Goal: Task Accomplishment & Management: Manage account settings

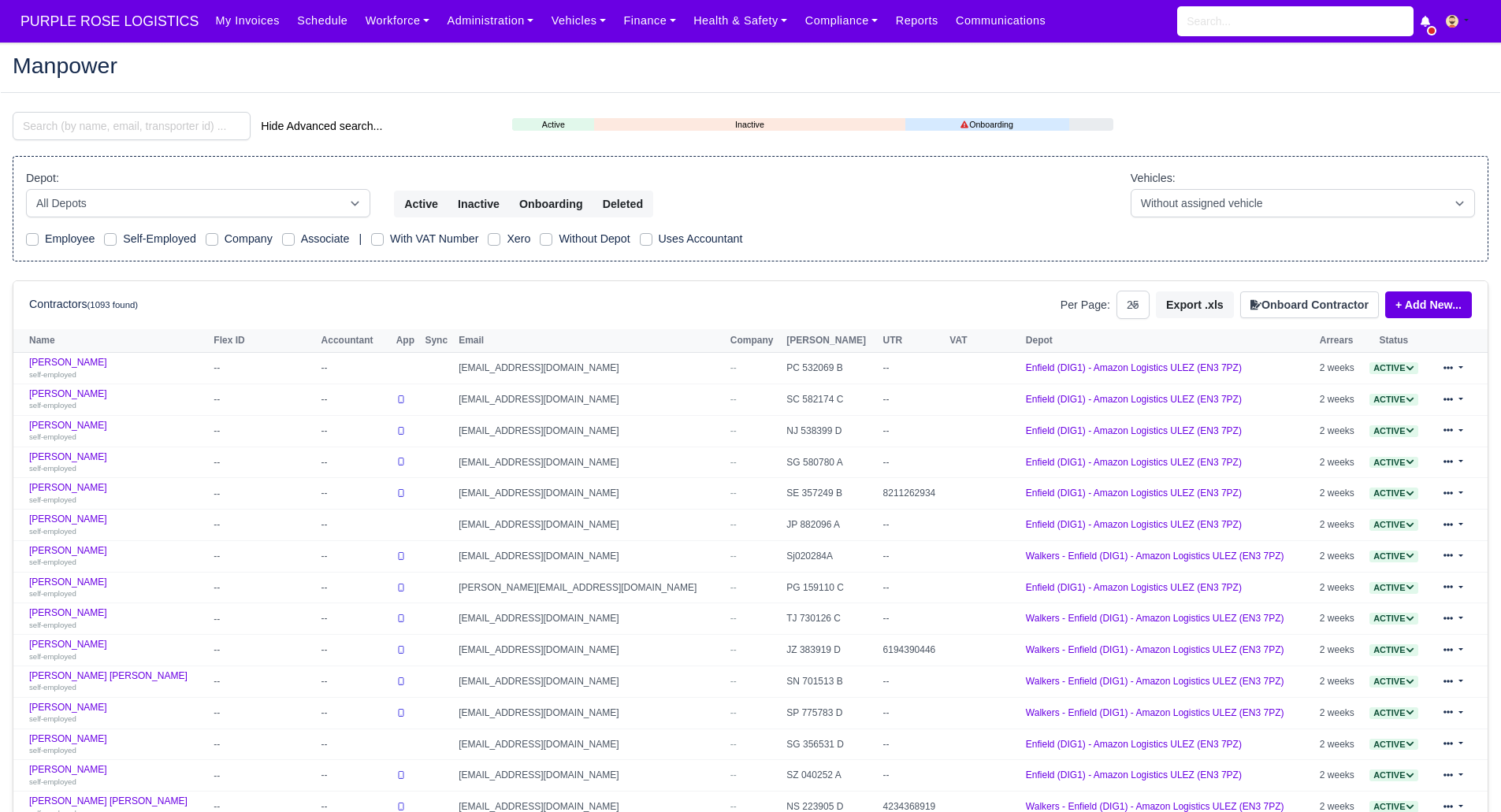
select select "25"
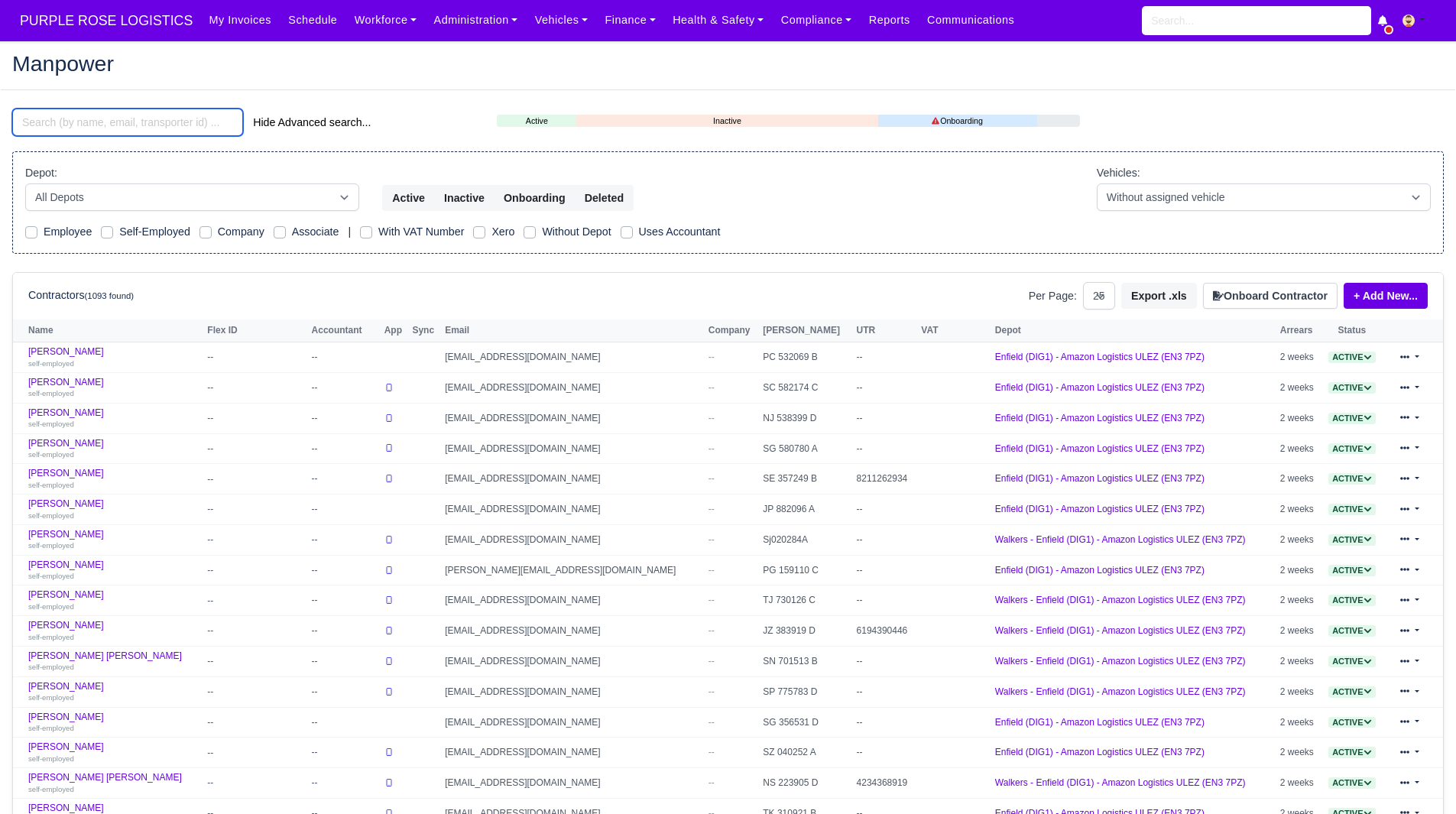
click at [192, 119] on input "search" at bounding box center [128, 122] width 231 height 28
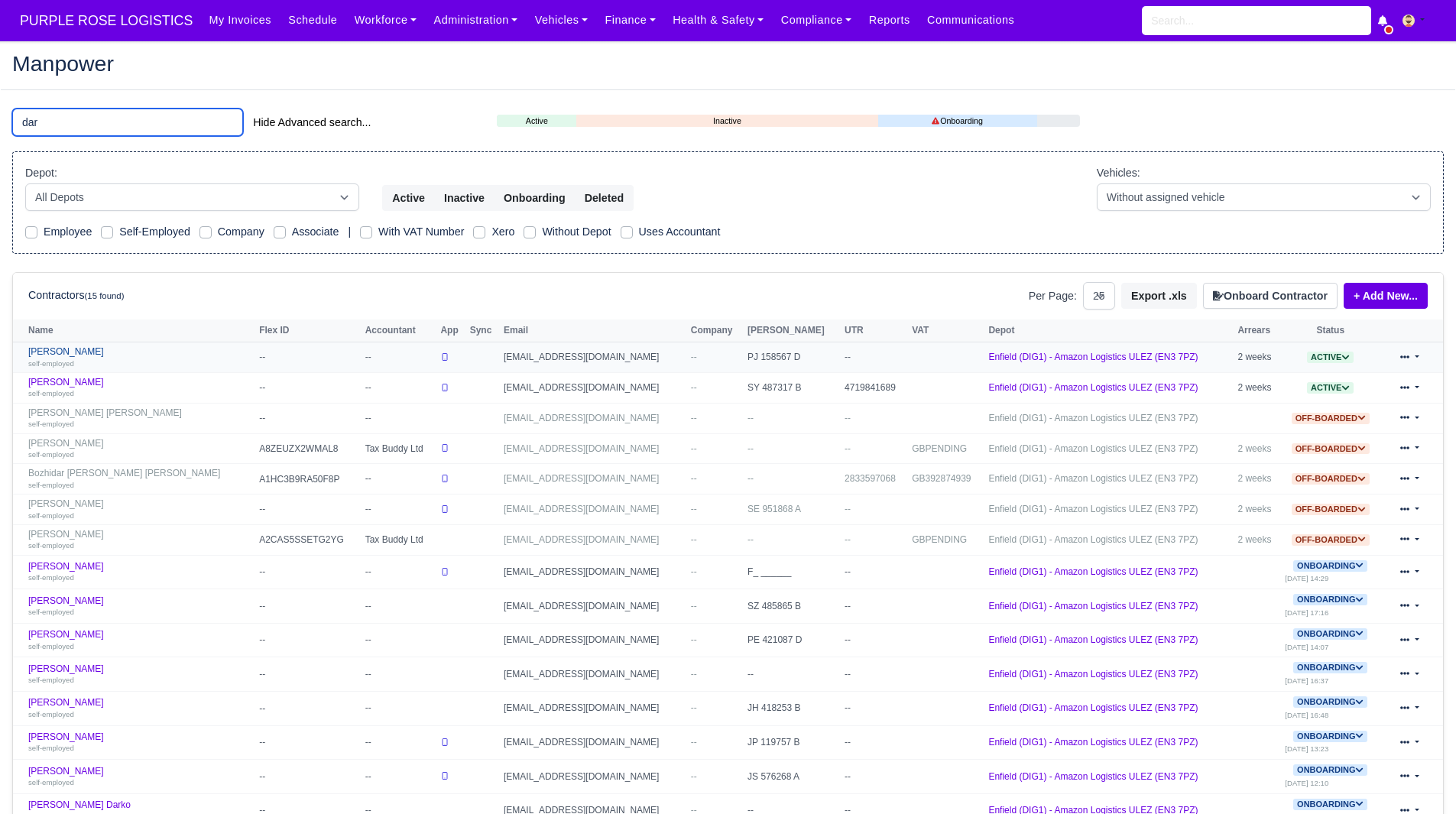
type input "dar"
click at [59, 366] on small "self-employed" at bounding box center [50, 363] width 46 height 8
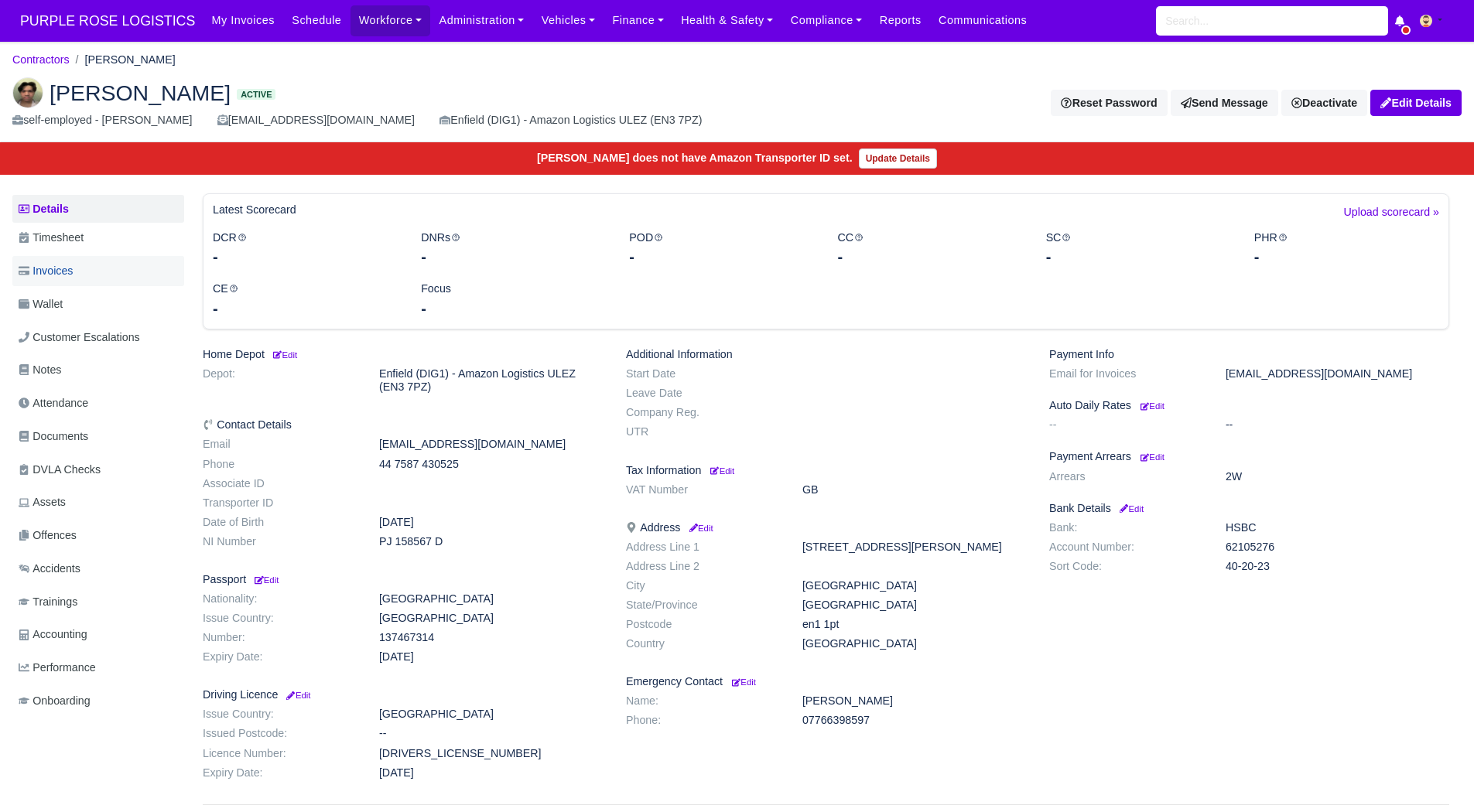
click at [101, 277] on link "Invoices" at bounding box center [98, 271] width 171 height 30
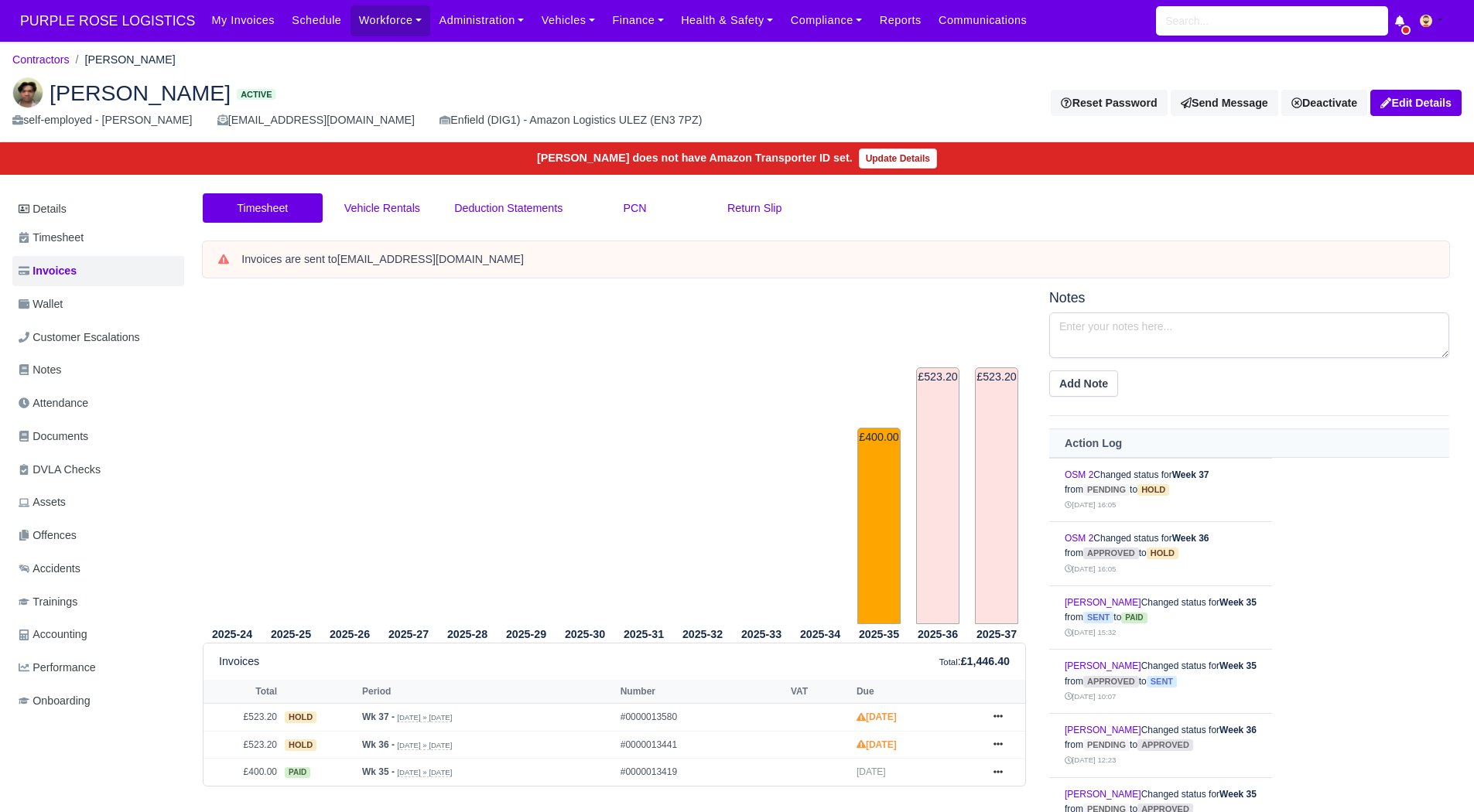
scroll to position [98, 0]
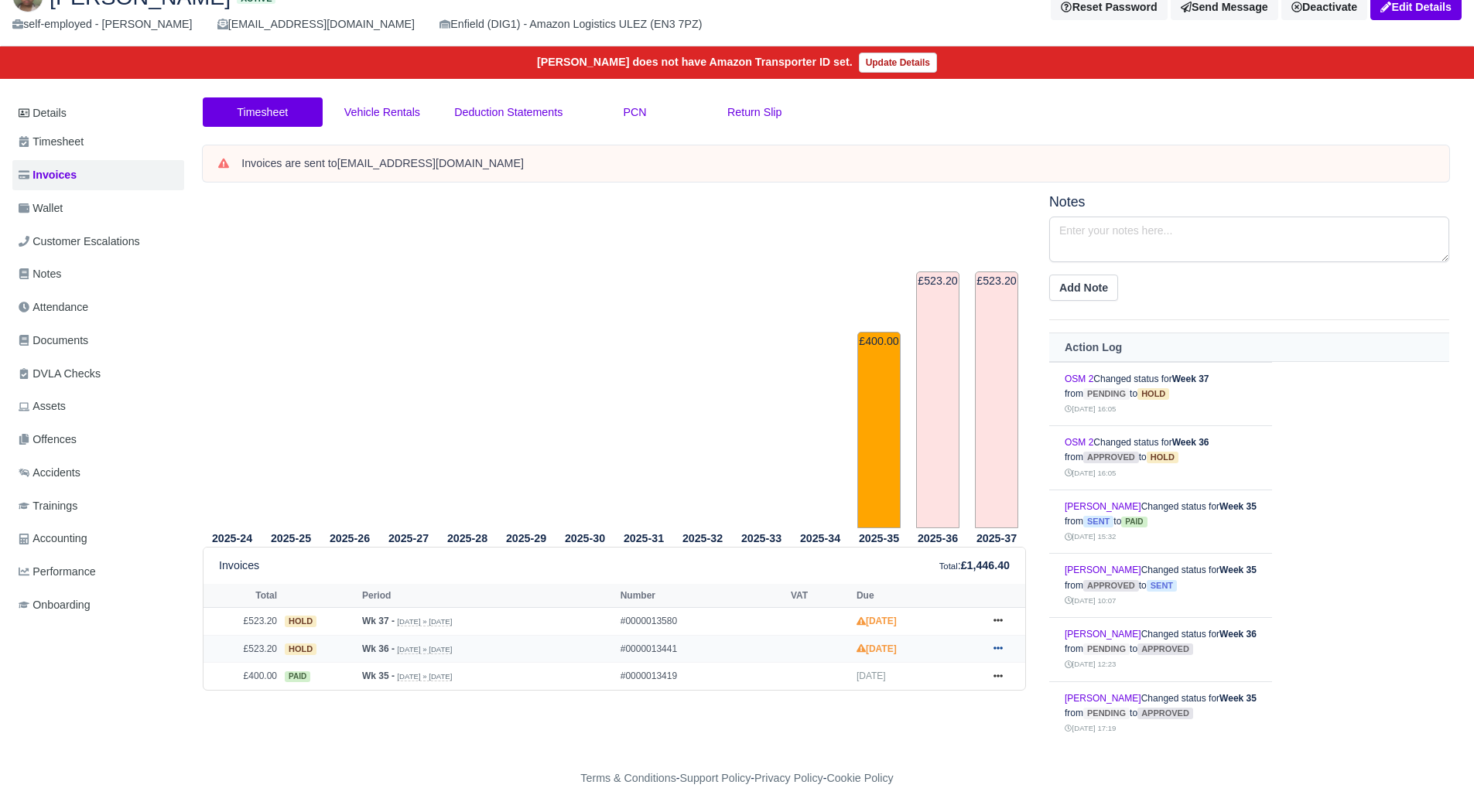
click at [1001, 642] on link at bounding box center [997, 649] width 23 height 19
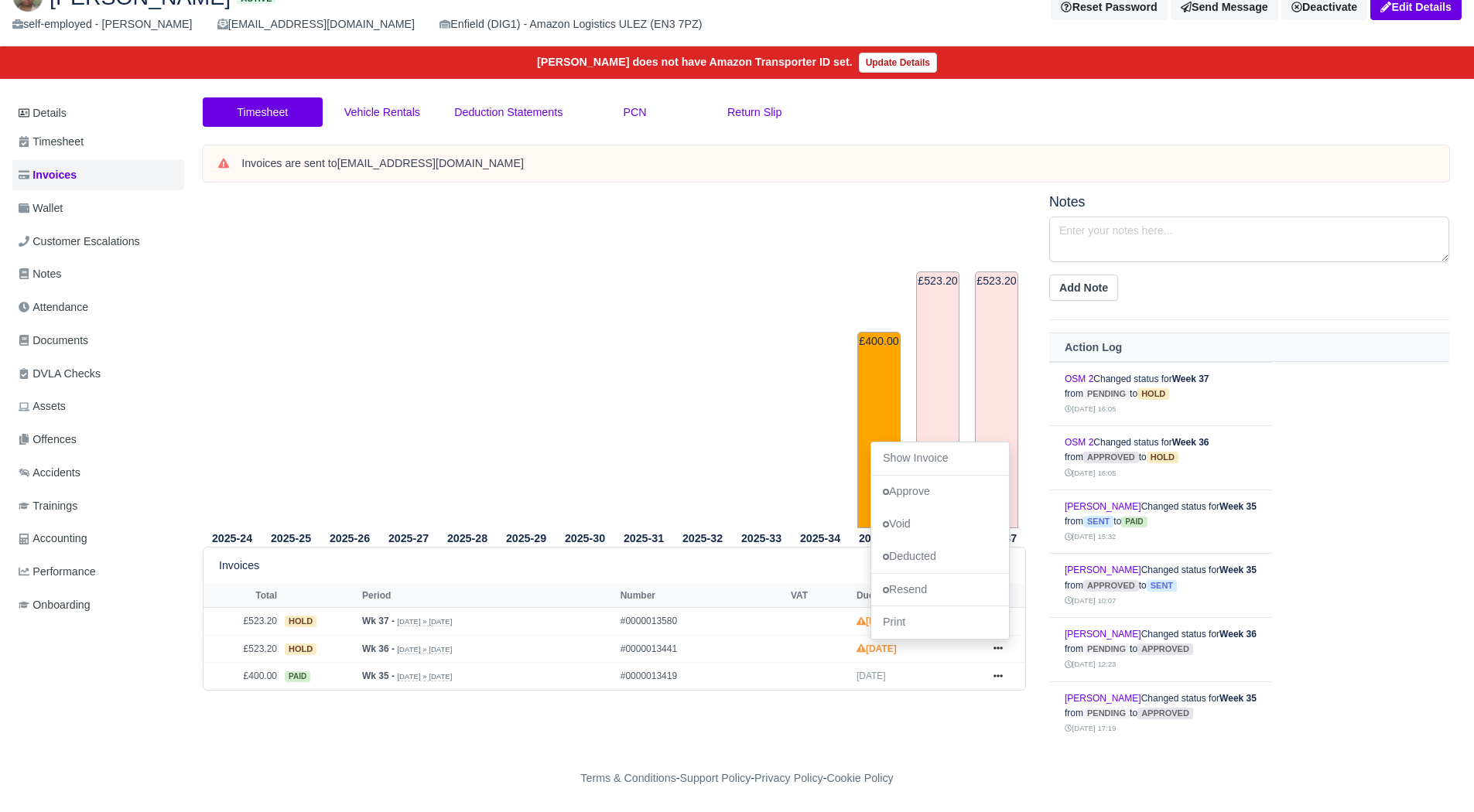
click at [971, 401] on tr "2025-37 £523.20" at bounding box center [996, 361] width 59 height 334
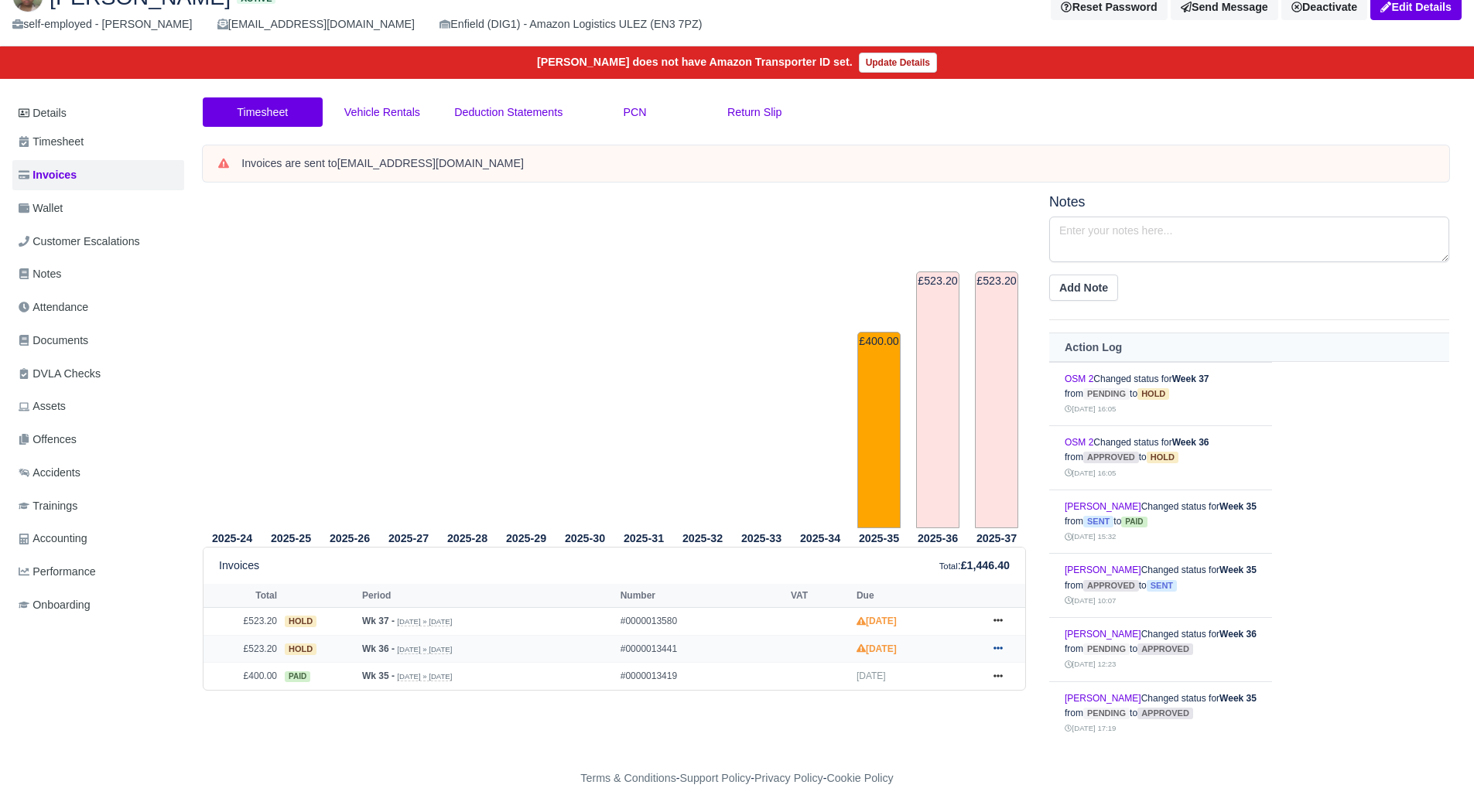
click at [990, 642] on link at bounding box center [997, 649] width 23 height 19
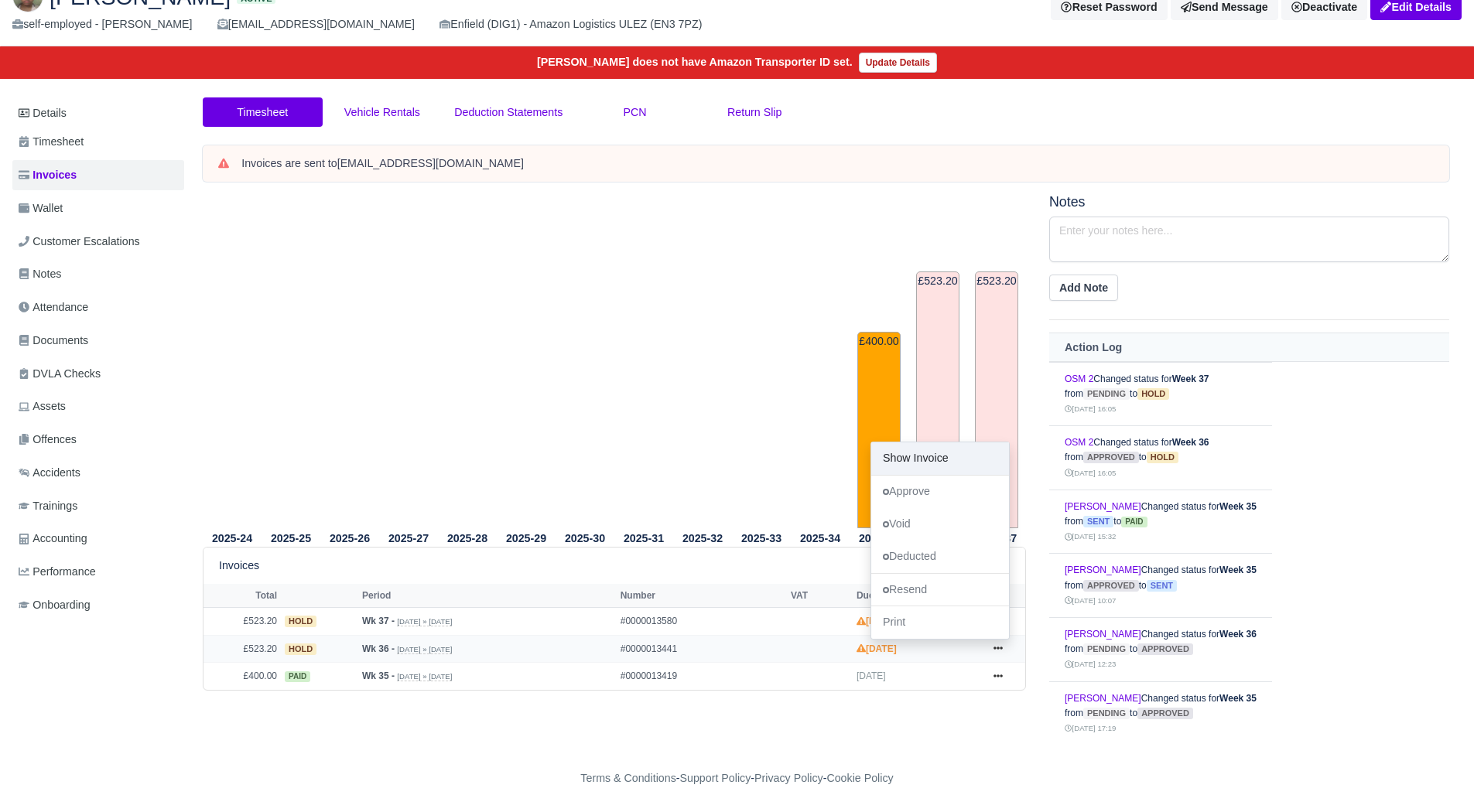
click at [939, 468] on link "Show Invoice" at bounding box center [940, 459] width 138 height 33
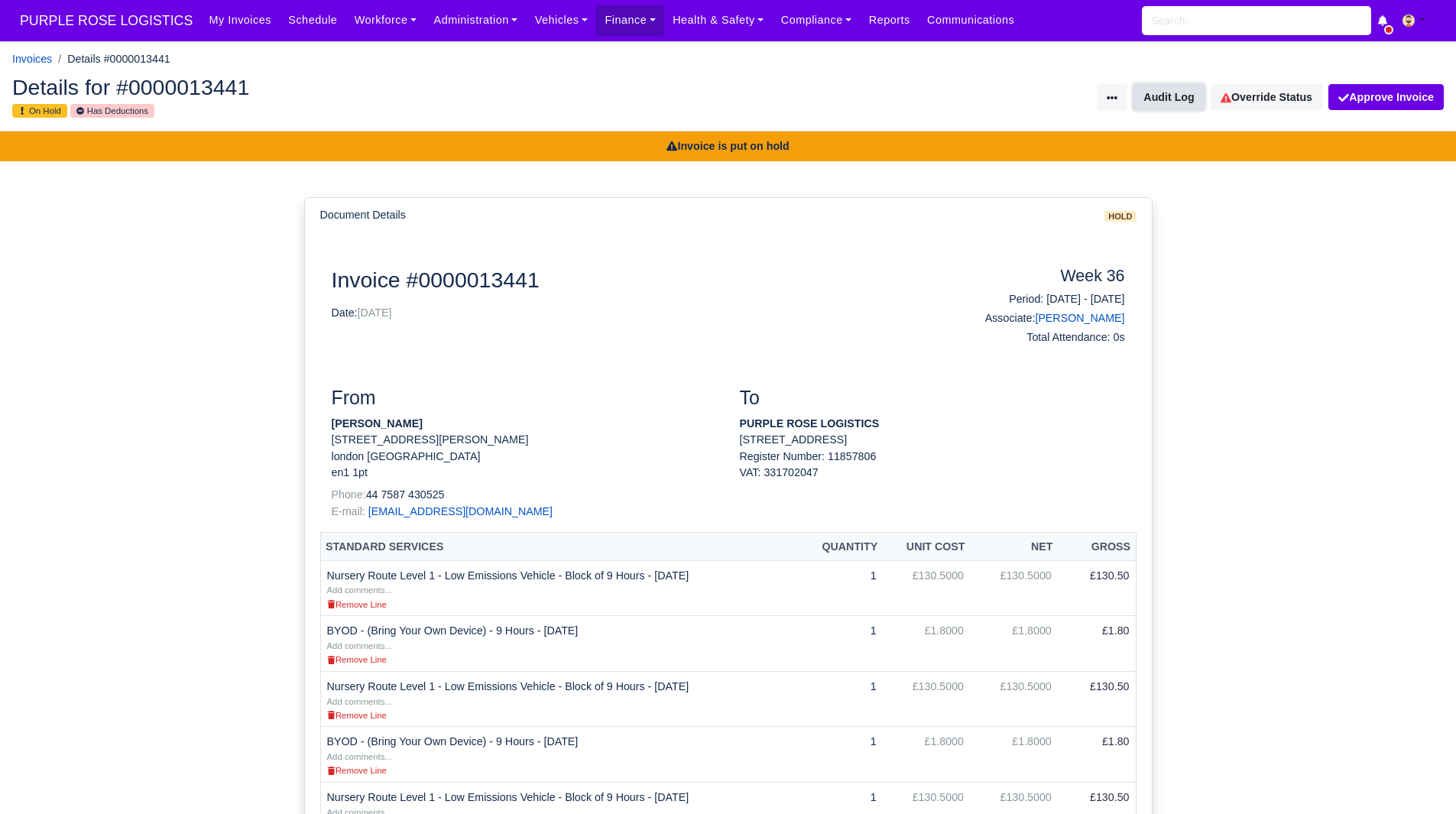
click at [1175, 84] on button "Audit Log" at bounding box center [1169, 96] width 70 height 26
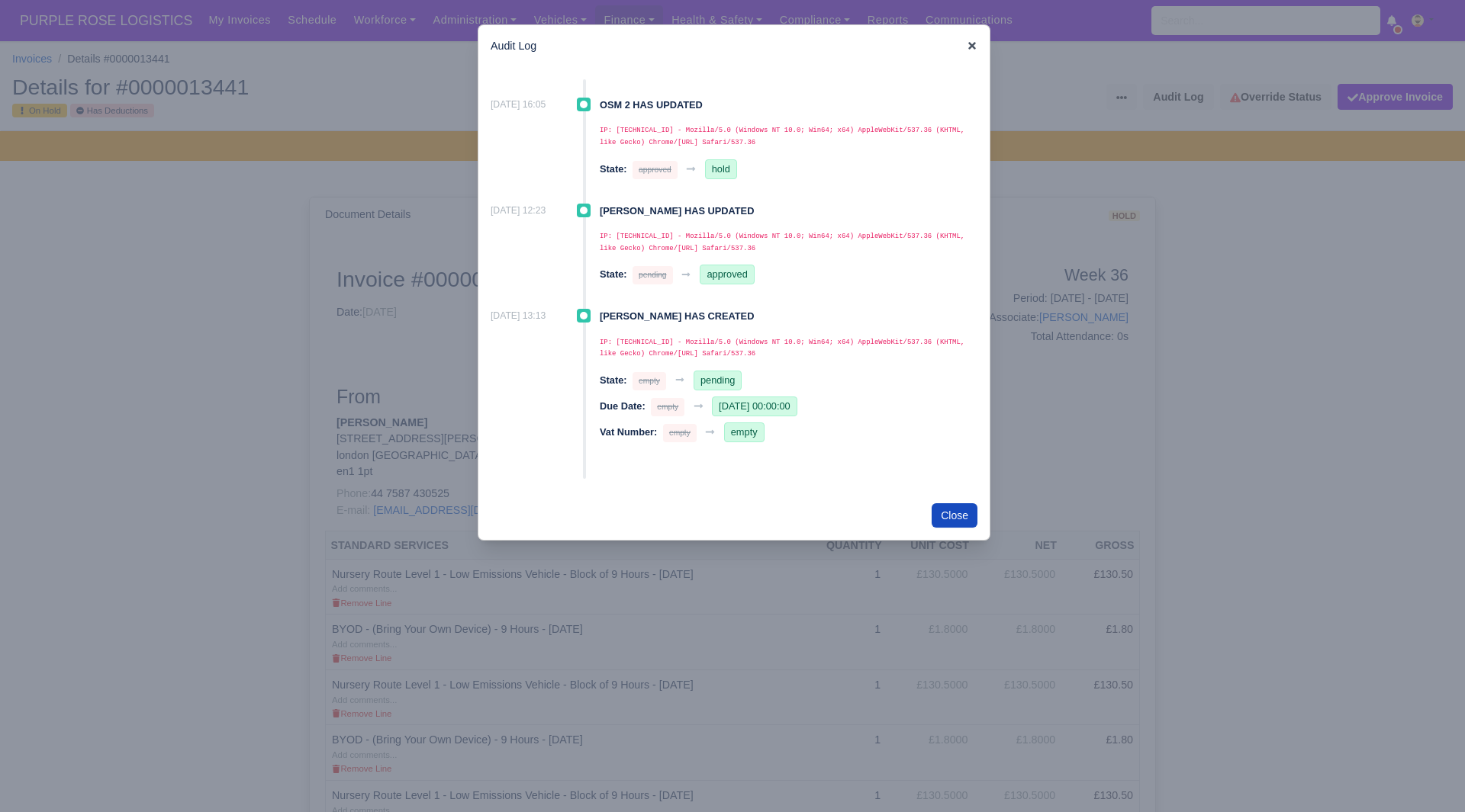
click at [972, 45] on icon at bounding box center [972, 46] width 7 height 7
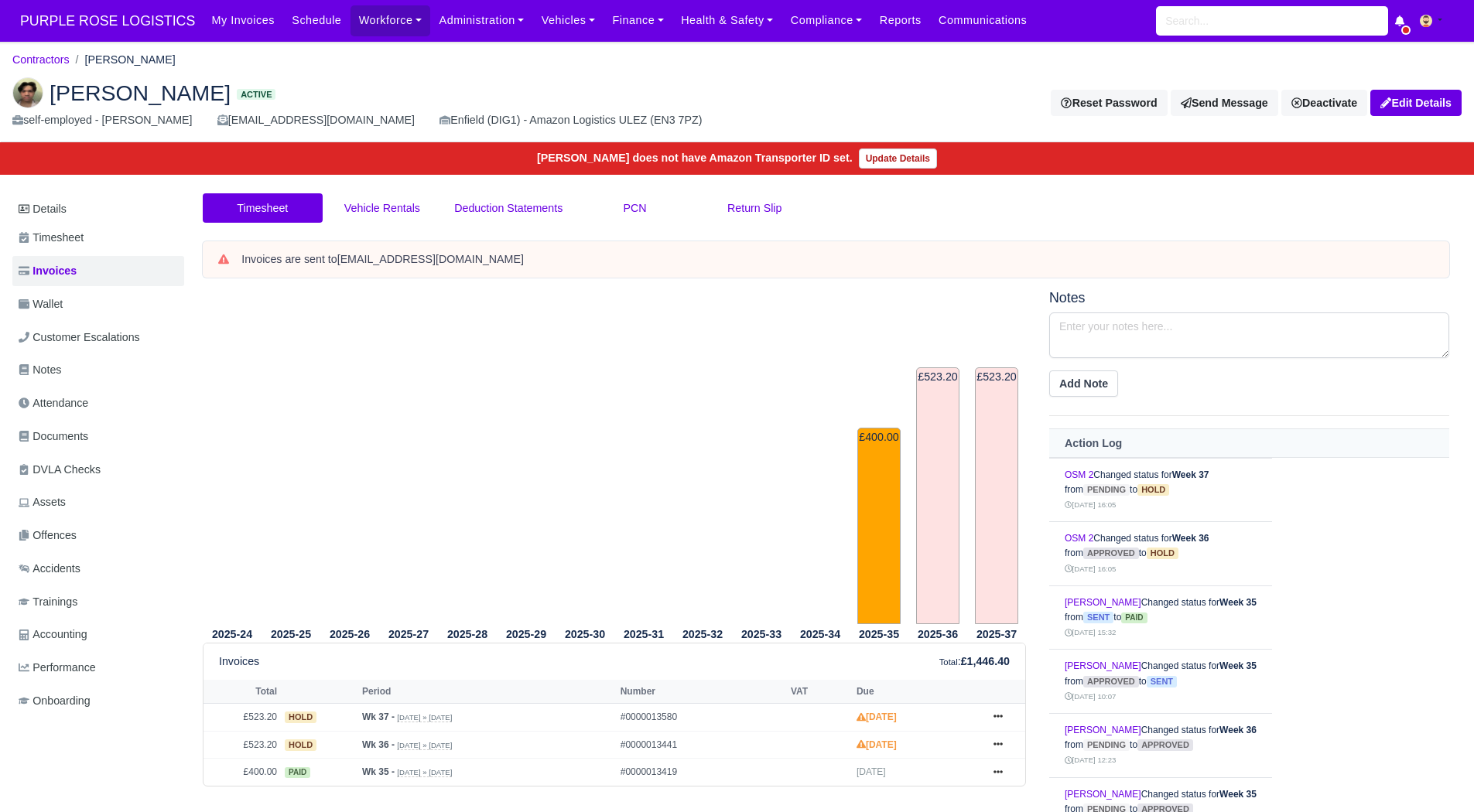
scroll to position [98, 0]
